Goal: Leave review/rating

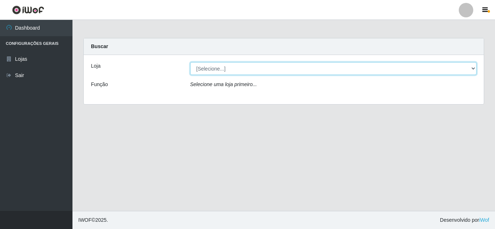
click at [217, 73] on select "[Selecione...] Queiroz Atacadão - [GEOGRAPHIC_DATA]" at bounding box center [333, 68] width 287 height 13
select select "225"
click at [190, 62] on select "[Selecione...] Queiroz Atacadão - [GEOGRAPHIC_DATA]" at bounding box center [333, 68] width 287 height 13
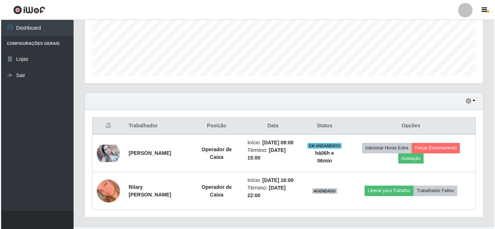
scroll to position [213, 0]
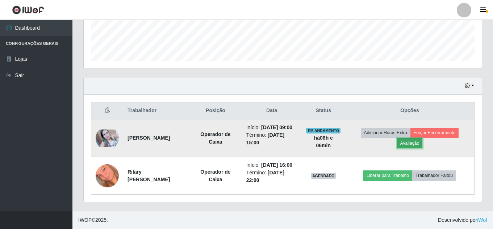
click at [418, 138] on button "Avaliação" at bounding box center [410, 143] width 26 height 10
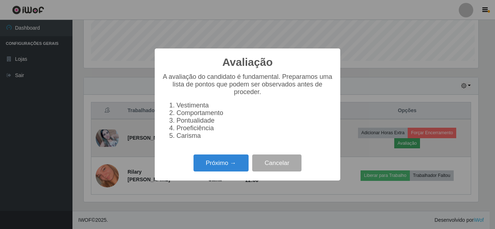
scroll to position [150, 395]
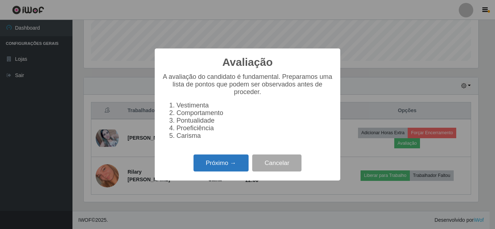
click at [225, 168] on button "Próximo →" at bounding box center [220, 163] width 55 height 17
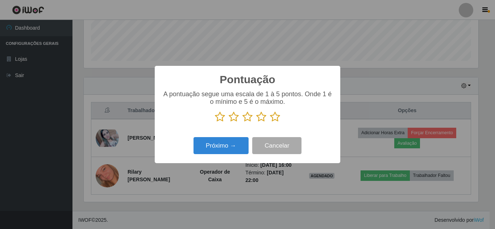
scroll to position [362175, 361931]
click at [276, 121] on icon at bounding box center [275, 117] width 10 height 11
click at [270, 122] on input "radio" at bounding box center [270, 122] width 0 height 0
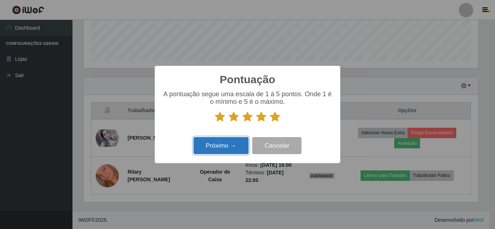
click at [231, 151] on button "Próximo →" at bounding box center [220, 145] width 55 height 17
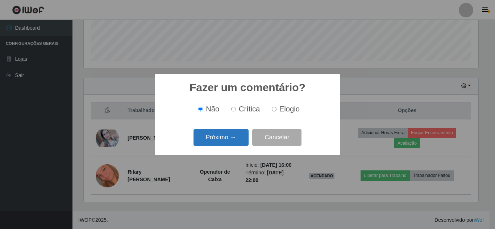
click at [232, 136] on button "Próximo →" at bounding box center [220, 137] width 55 height 17
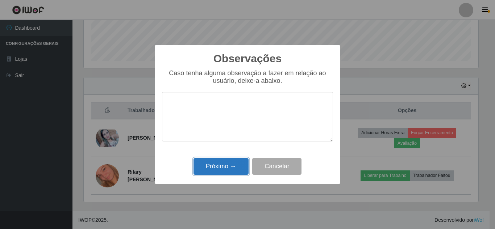
click at [218, 172] on button "Próximo →" at bounding box center [220, 166] width 55 height 17
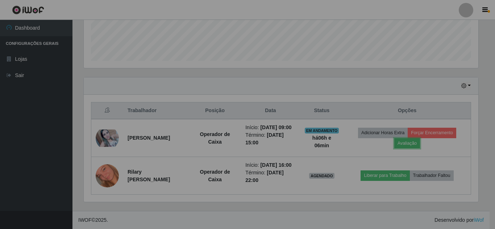
scroll to position [150, 398]
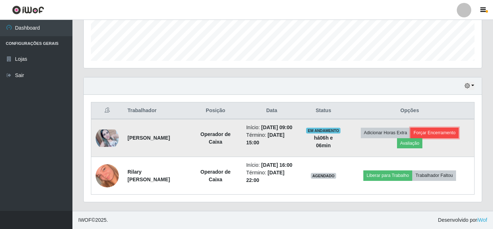
click at [445, 128] on button "Forçar Encerramento" at bounding box center [435, 133] width 49 height 10
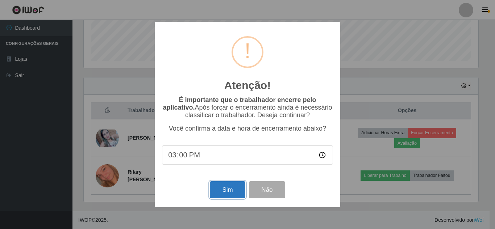
click at [225, 191] on button "Sim" at bounding box center [227, 190] width 35 height 17
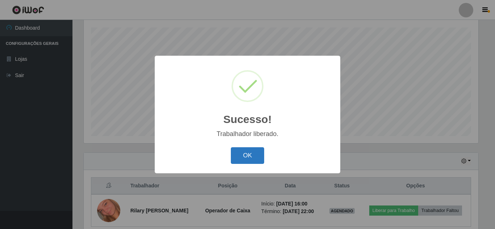
click at [251, 154] on button "OK" at bounding box center [248, 155] width 34 height 17
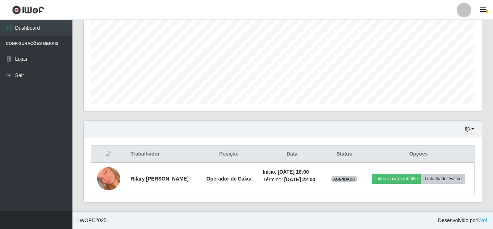
scroll to position [0, 0]
